Goal: Find specific page/section: Find specific page/section

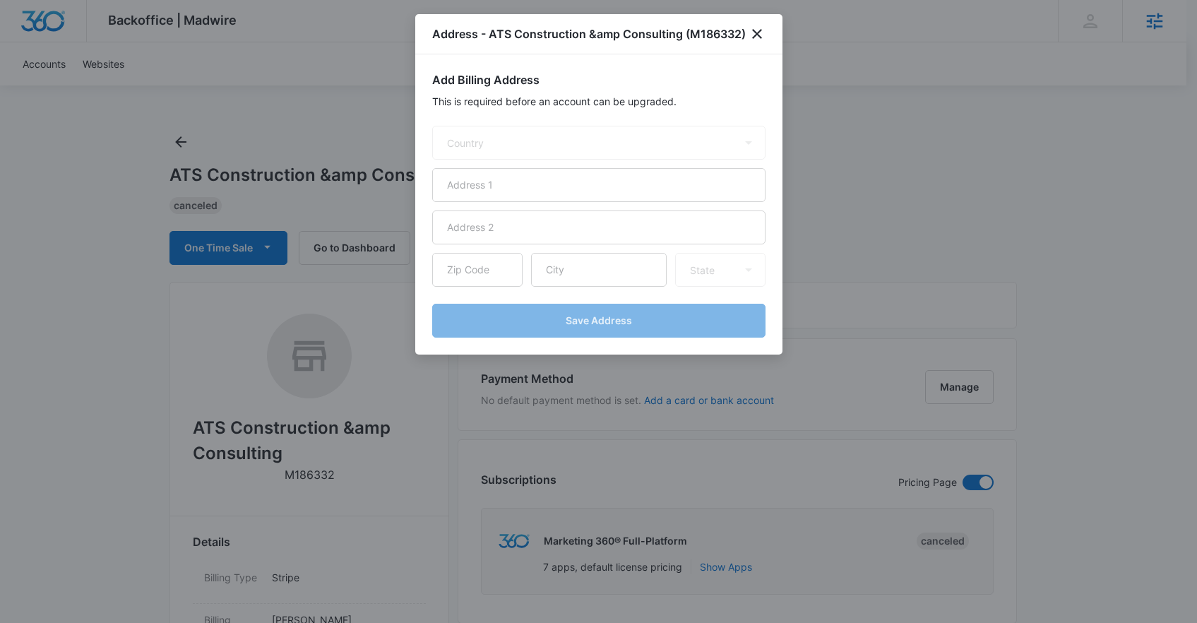
select select "US"
click at [766, 40] on icon "close" at bounding box center [762, 33] width 17 height 17
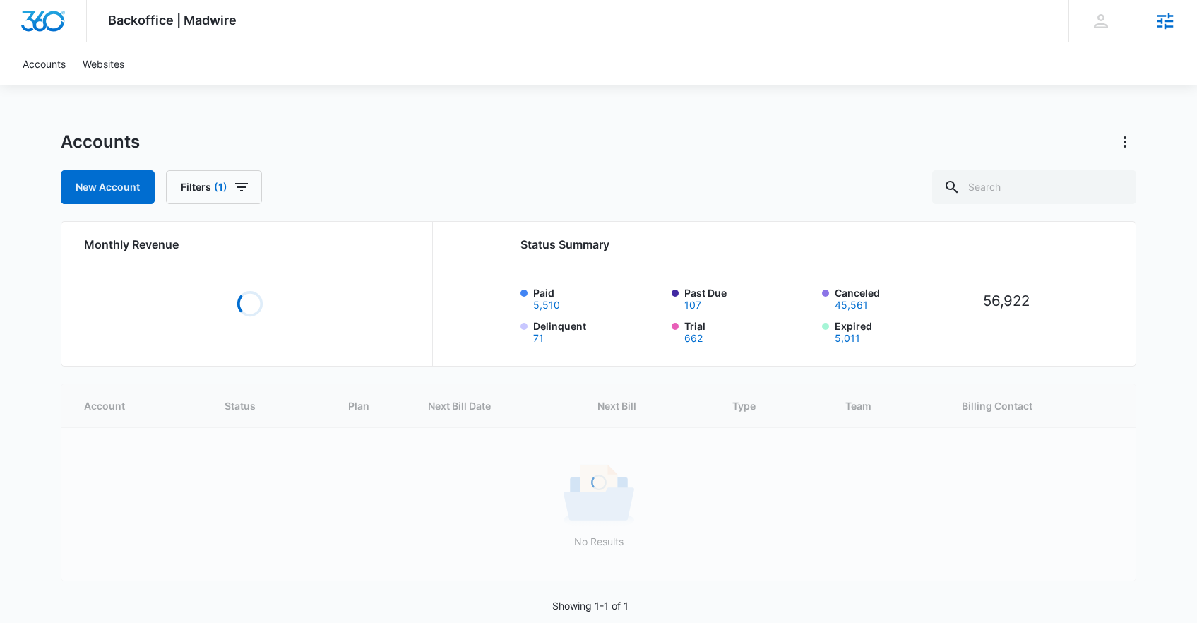
click at [1167, 17] on icon at bounding box center [1165, 21] width 21 height 21
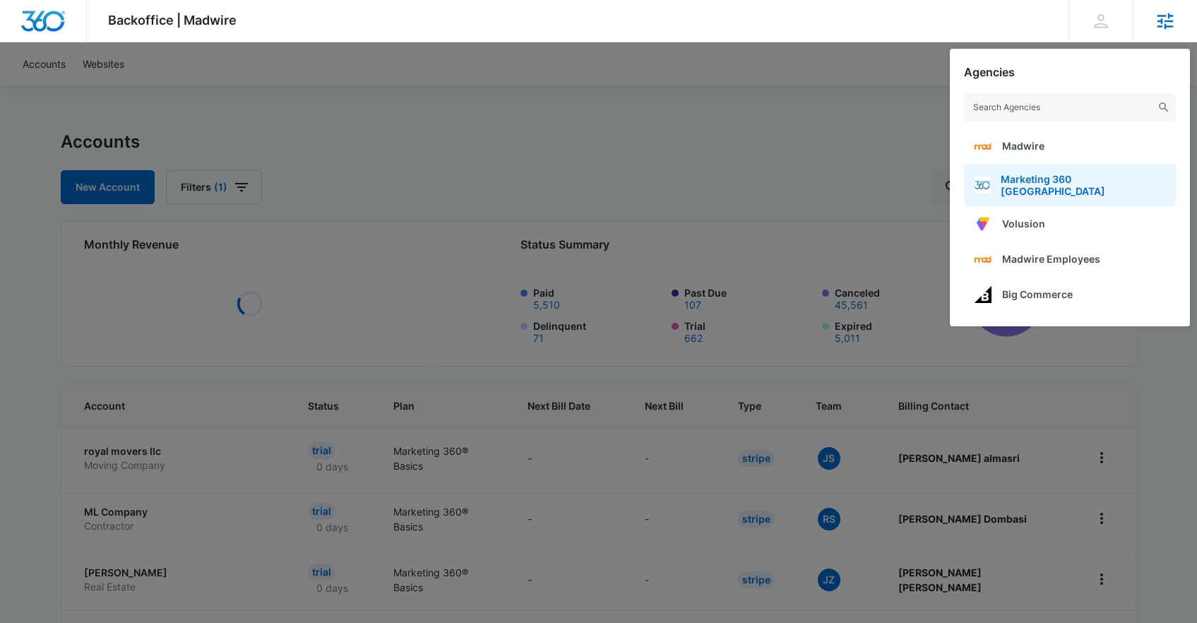
click at [1064, 192] on link "Marketing 360 Canada" at bounding box center [1070, 185] width 212 height 42
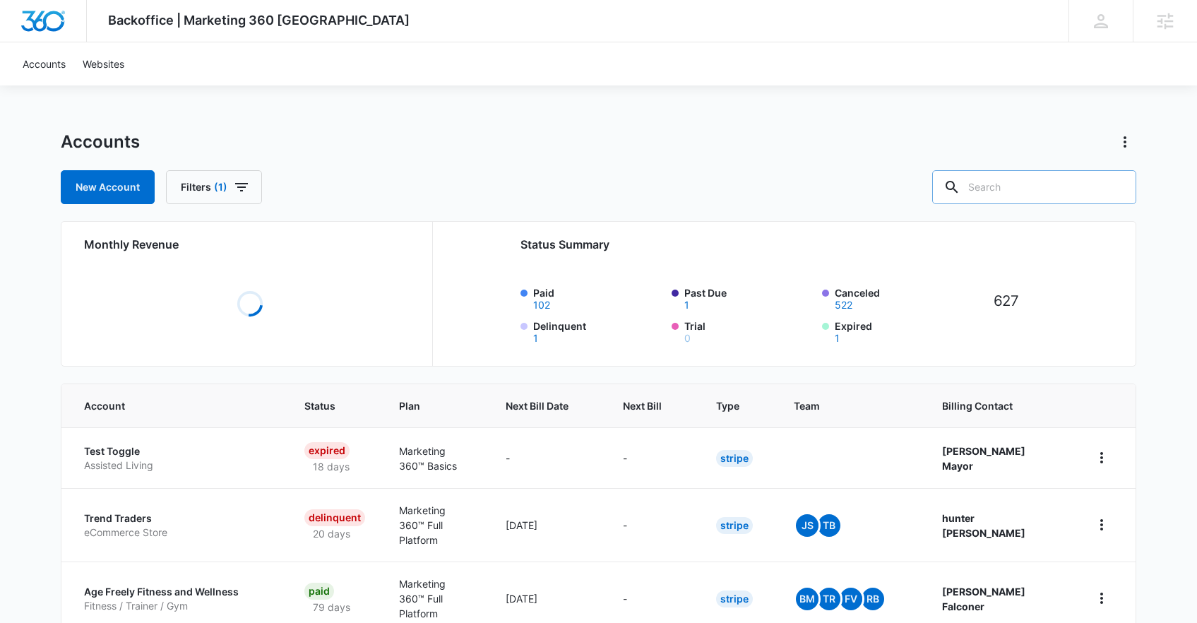
click at [1099, 192] on input "text" at bounding box center [1034, 187] width 204 height 34
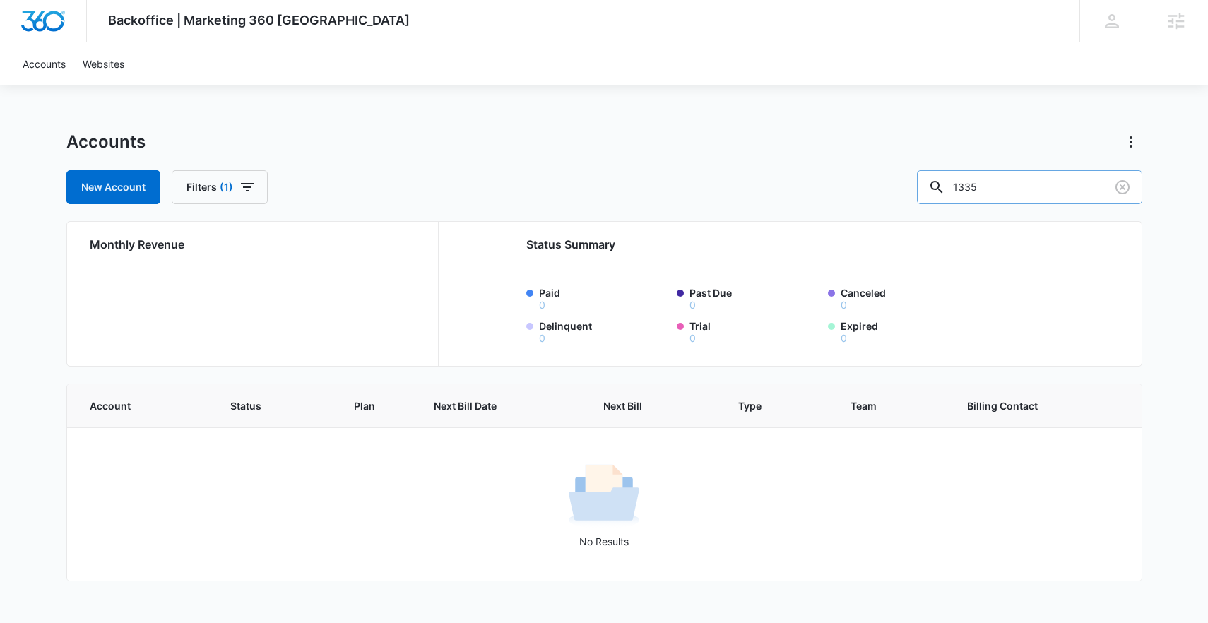
click at [997, 190] on input "1335" at bounding box center [1029, 187] width 225 height 34
type input "C1335"
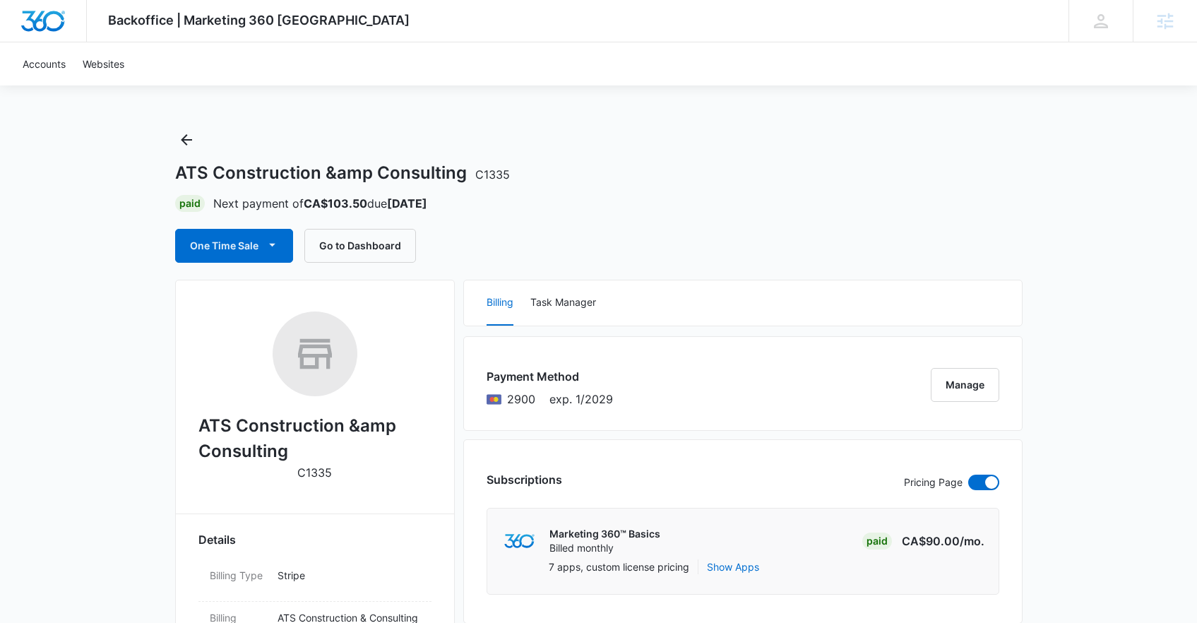
scroll to position [3, 0]
